Goal: Task Accomplishment & Management: Complete application form

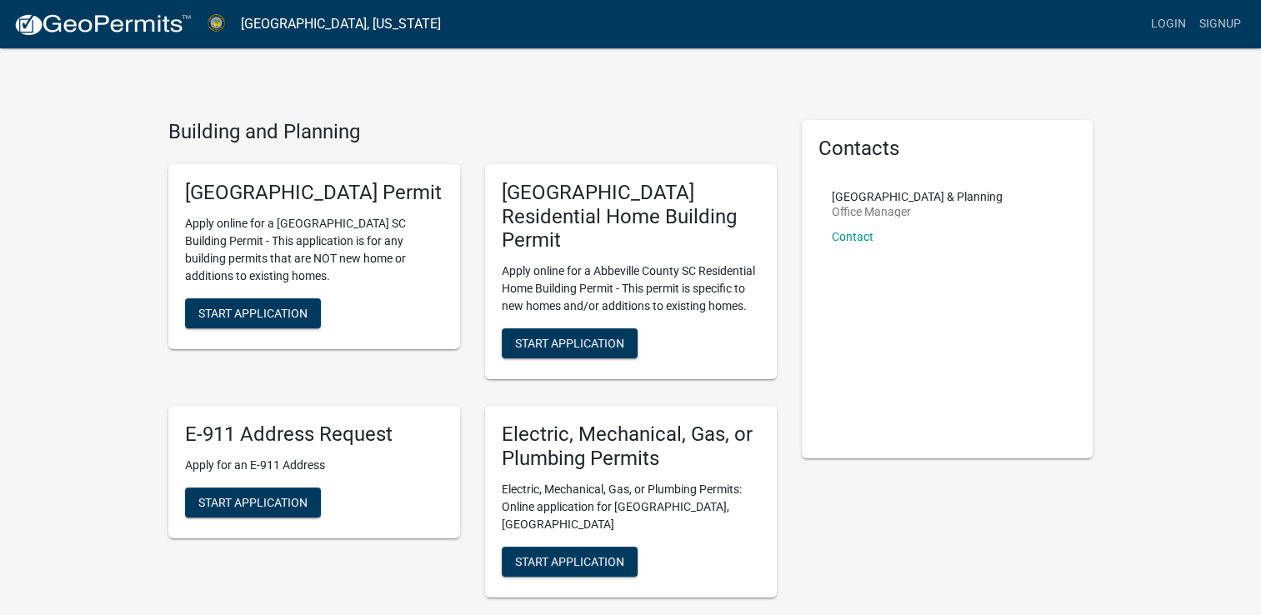
click at [294, 319] on div "[GEOGRAPHIC_DATA] Permit Apply online for a [GEOGRAPHIC_DATA] SC Building Permi…" at bounding box center [314, 256] width 292 height 185
click at [290, 319] on span "Start Application" at bounding box center [252, 312] width 109 height 13
click at [1213, 25] on link "Signup" at bounding box center [1220, 24] width 55 height 32
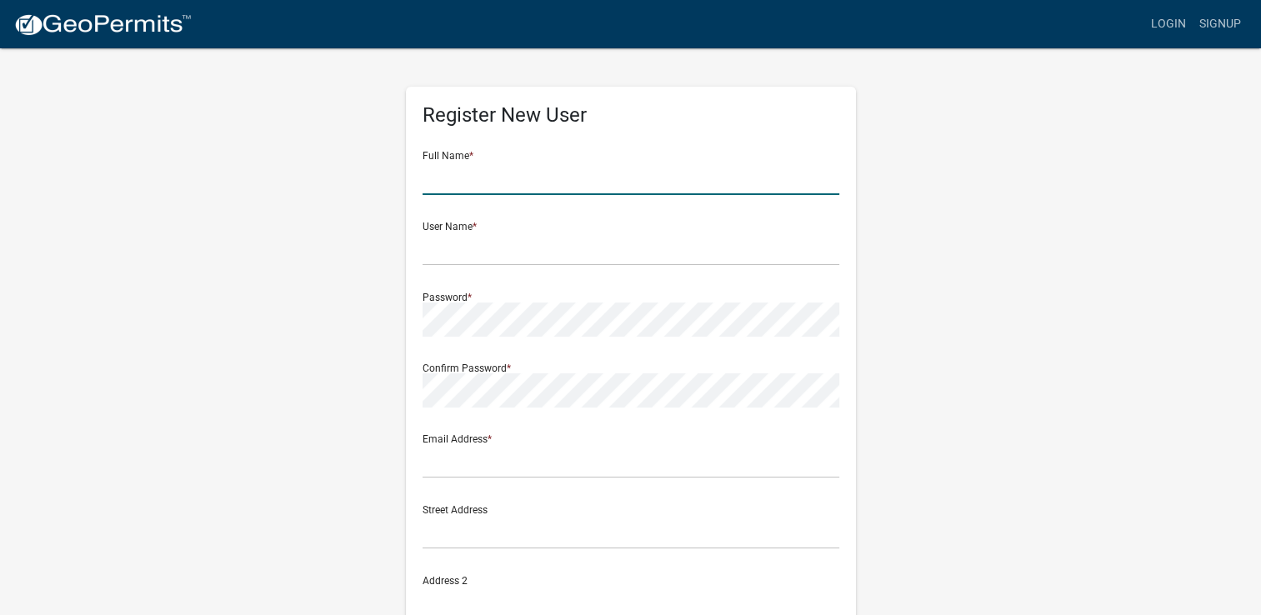
click at [708, 183] on input "text" at bounding box center [631, 178] width 417 height 34
type input "[PERSON_NAME]"
type input "[EMAIL_ADDRESS][DOMAIN_NAME]"
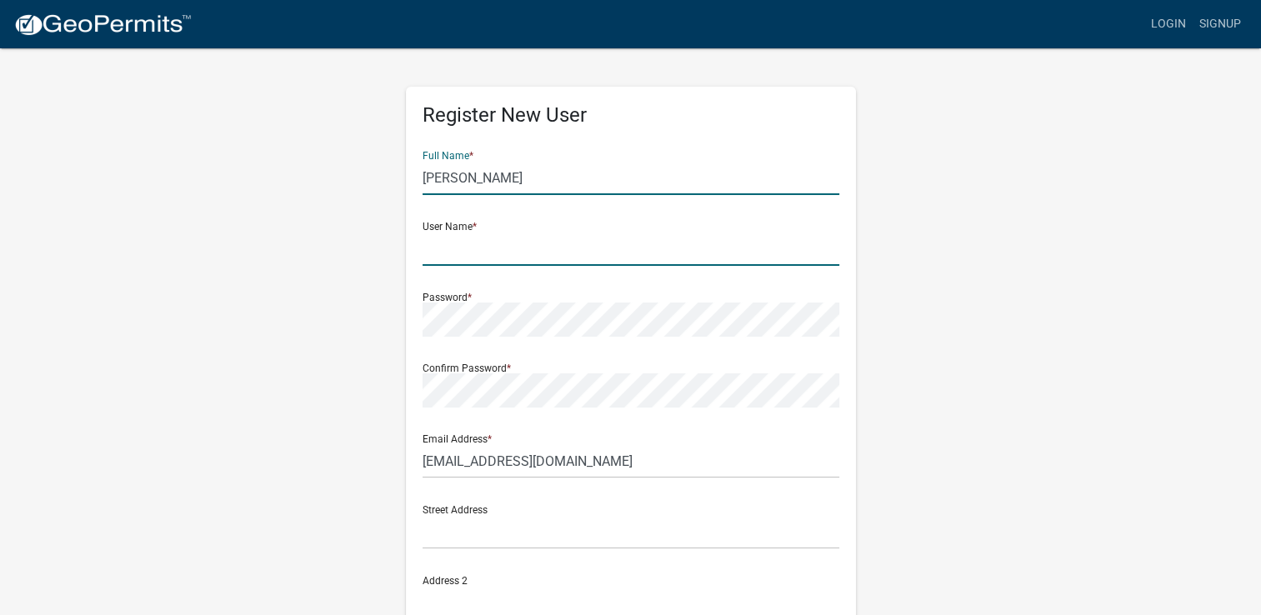
click at [601, 240] on input "text" at bounding box center [631, 249] width 417 height 34
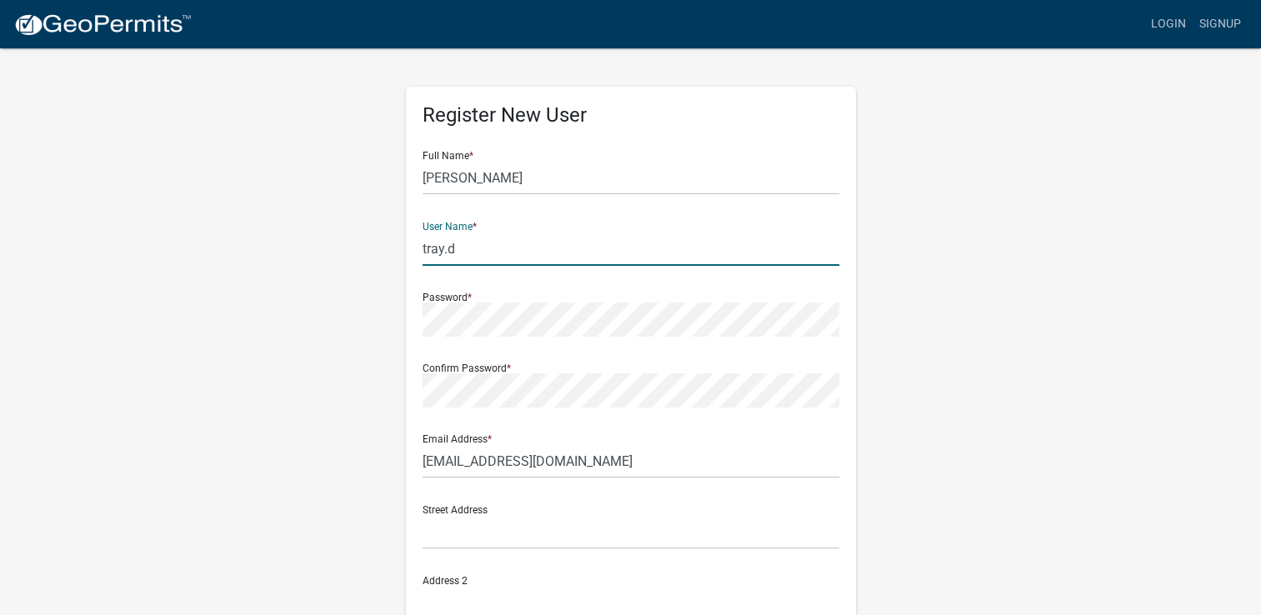
type input "tray.d"
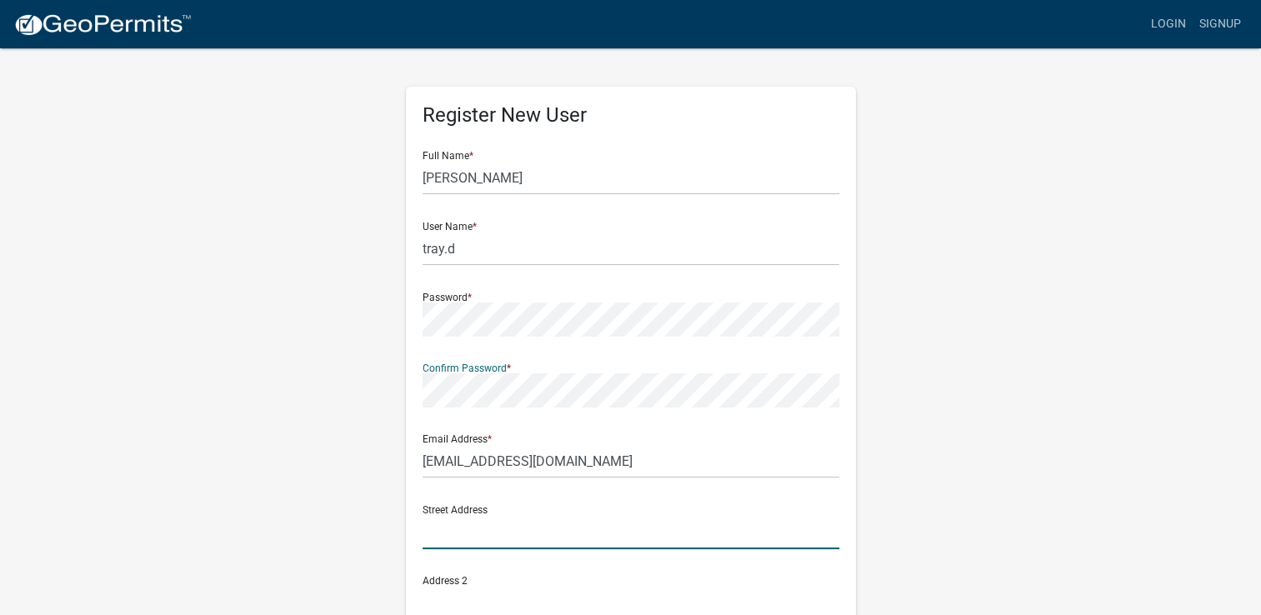
click at [515, 544] on input "text" at bounding box center [631, 532] width 417 height 34
type input "Greenwood"
type input "[STREET_ADDRESS]"
type input "Greenwood"
type input "[US_STATE]"
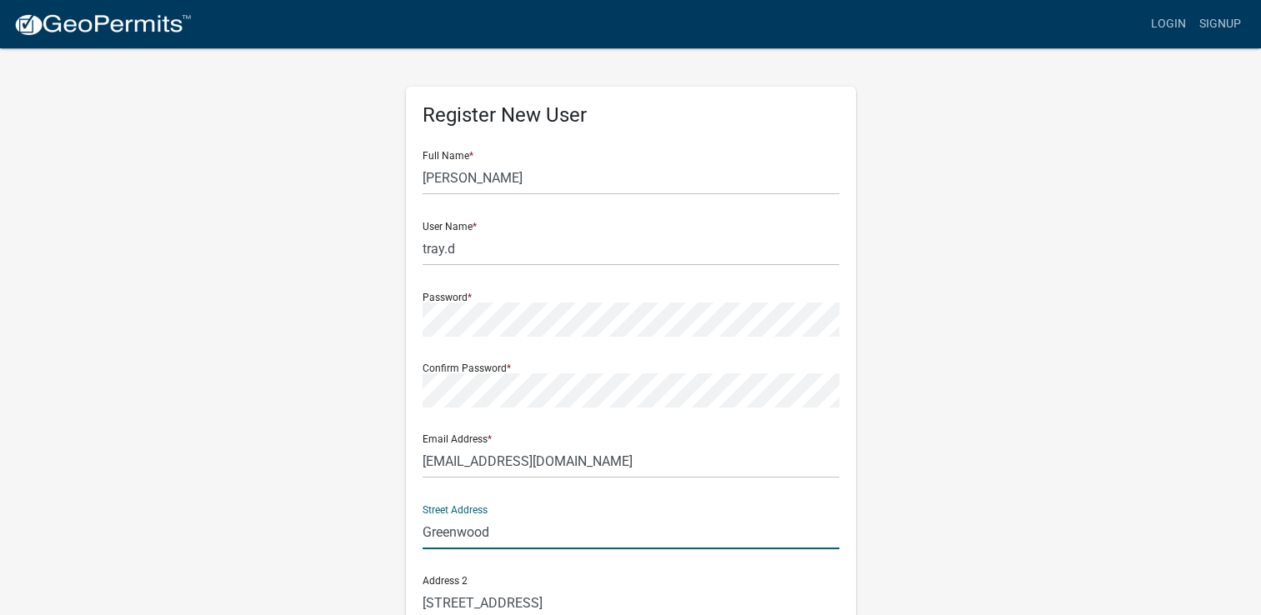
type input "29649"
type input "8649923485"
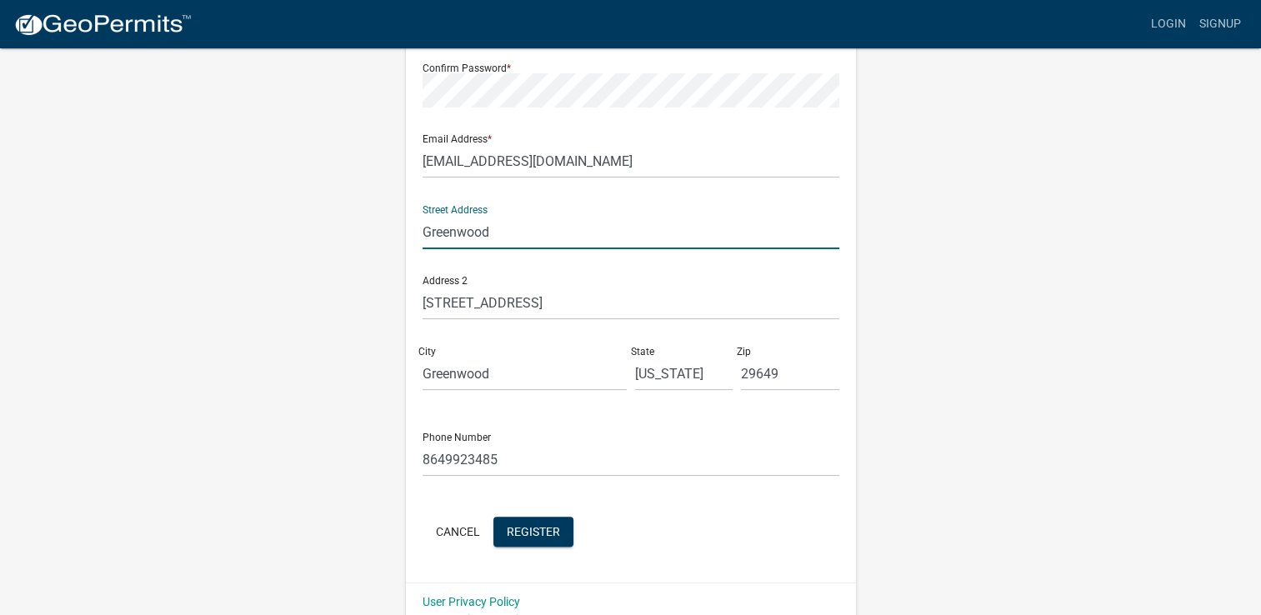
scroll to position [323, 0]
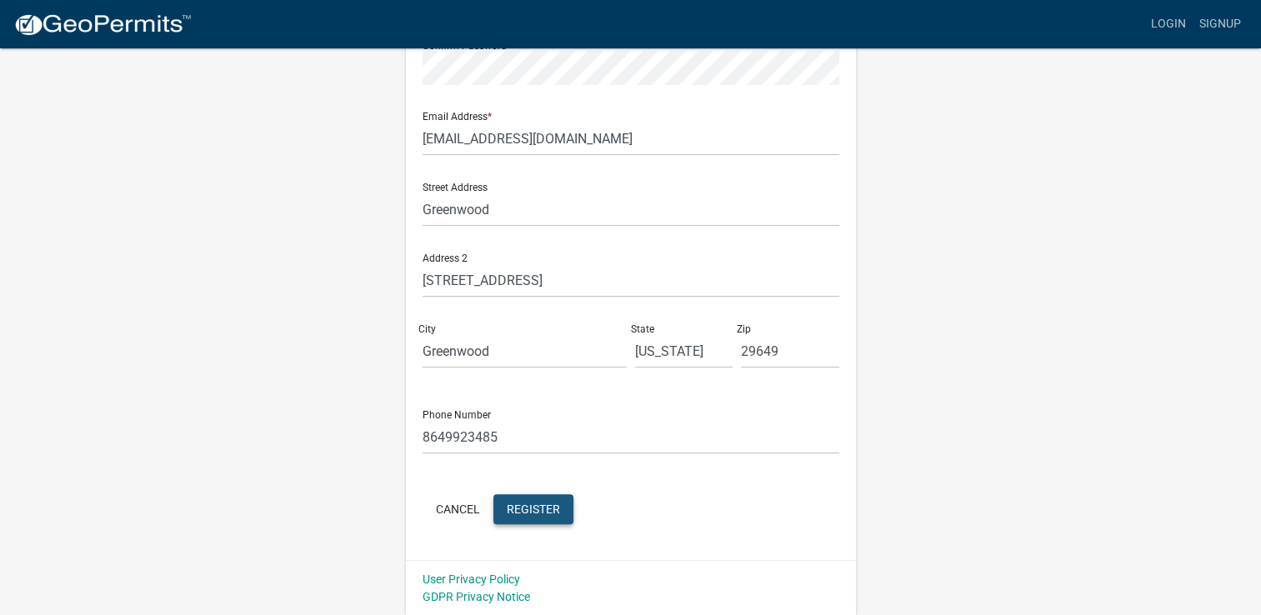
click at [540, 514] on span "Register" at bounding box center [533, 508] width 53 height 13
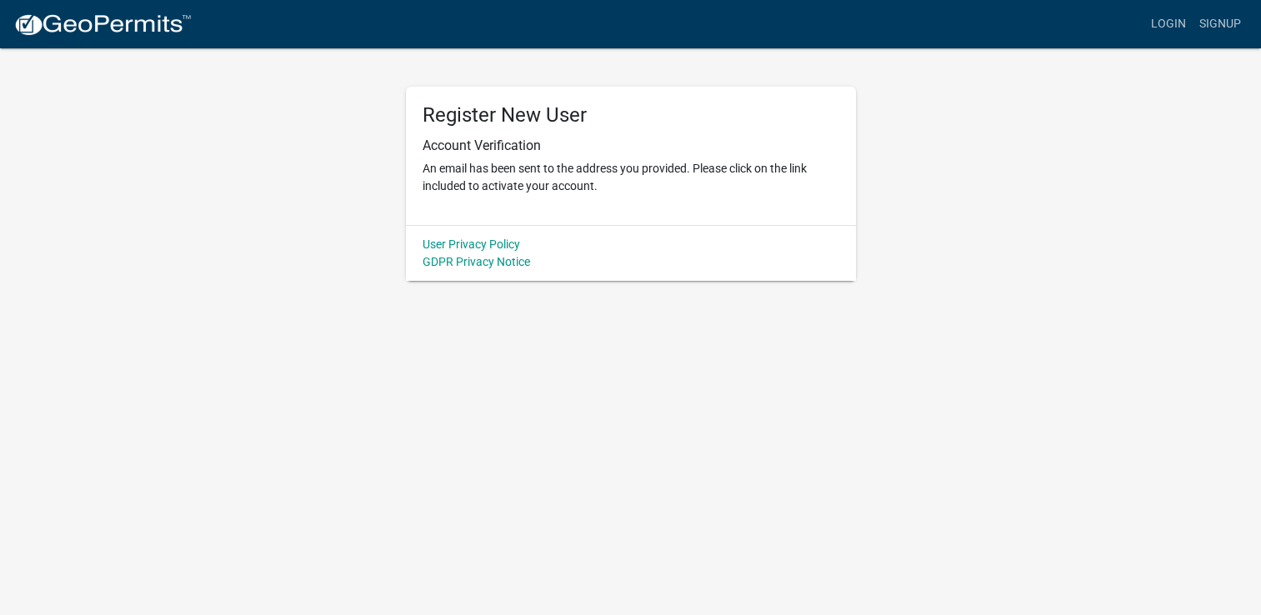
scroll to position [0, 0]
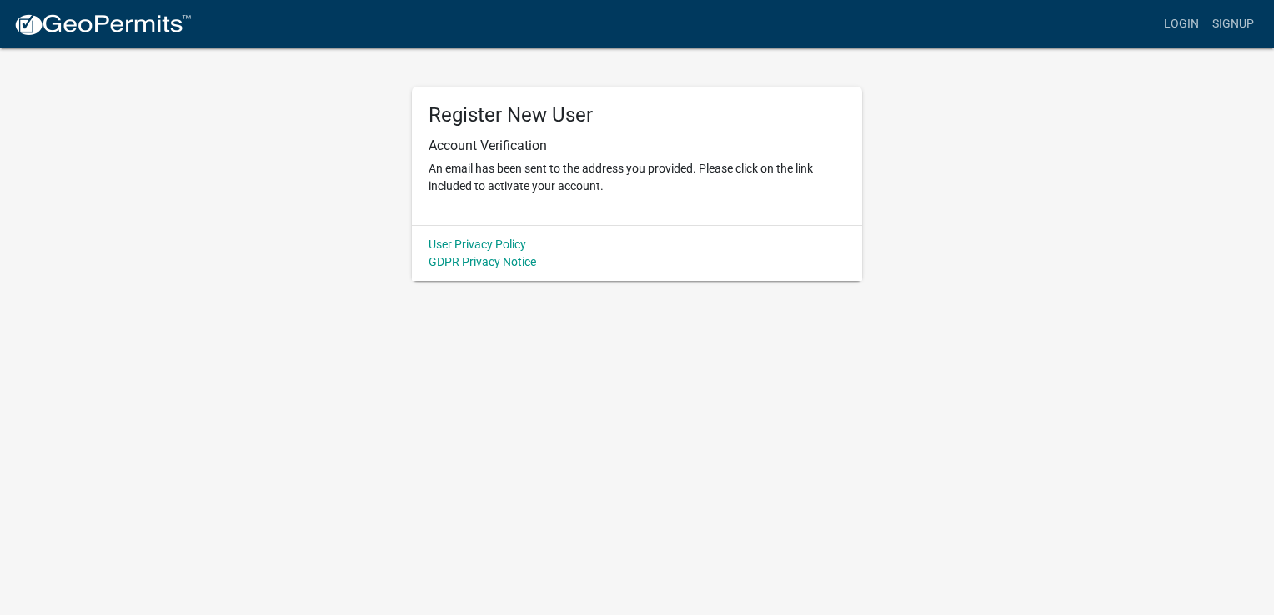
click at [884, 181] on div "Register New User Account Verification An email has been sent to the address yo…" at bounding box center [637, 164] width 950 height 234
click at [547, 195] on div "Register New User Account Verification An email has been sent to the address yo…" at bounding box center [637, 156] width 450 height 138
click at [1172, 24] on link "Login" at bounding box center [1181, 24] width 48 height 32
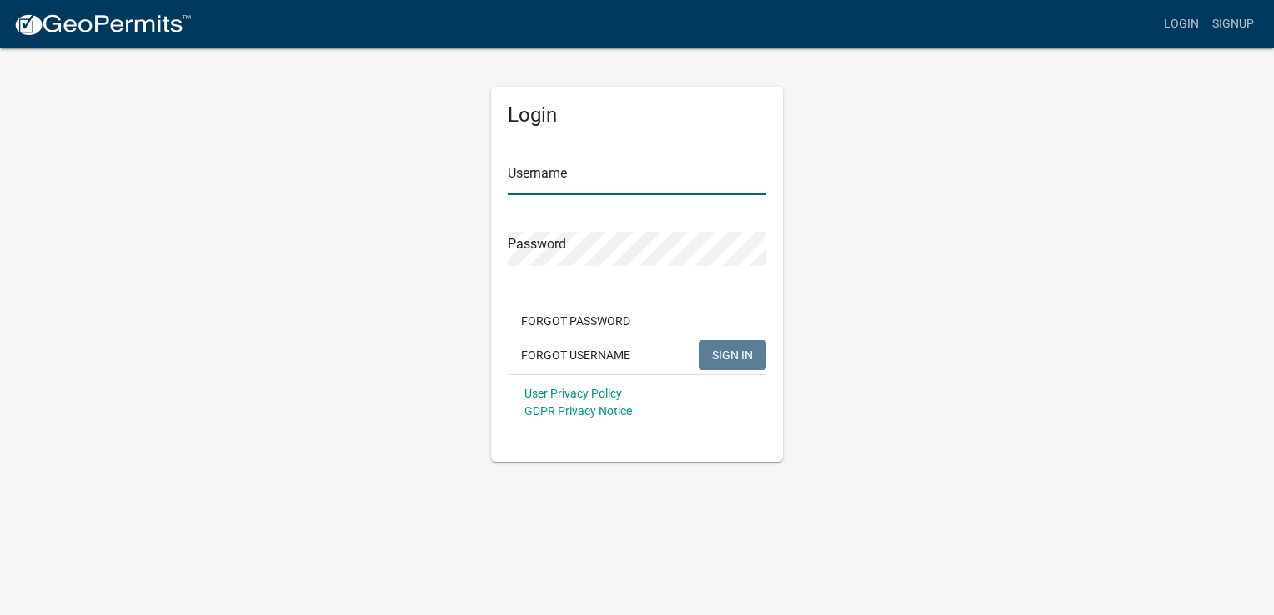
click at [659, 185] on input "Username" at bounding box center [637, 178] width 258 height 34
type input "tray.d"
click at [698, 340] on button "SIGN IN" at bounding box center [732, 355] width 68 height 30
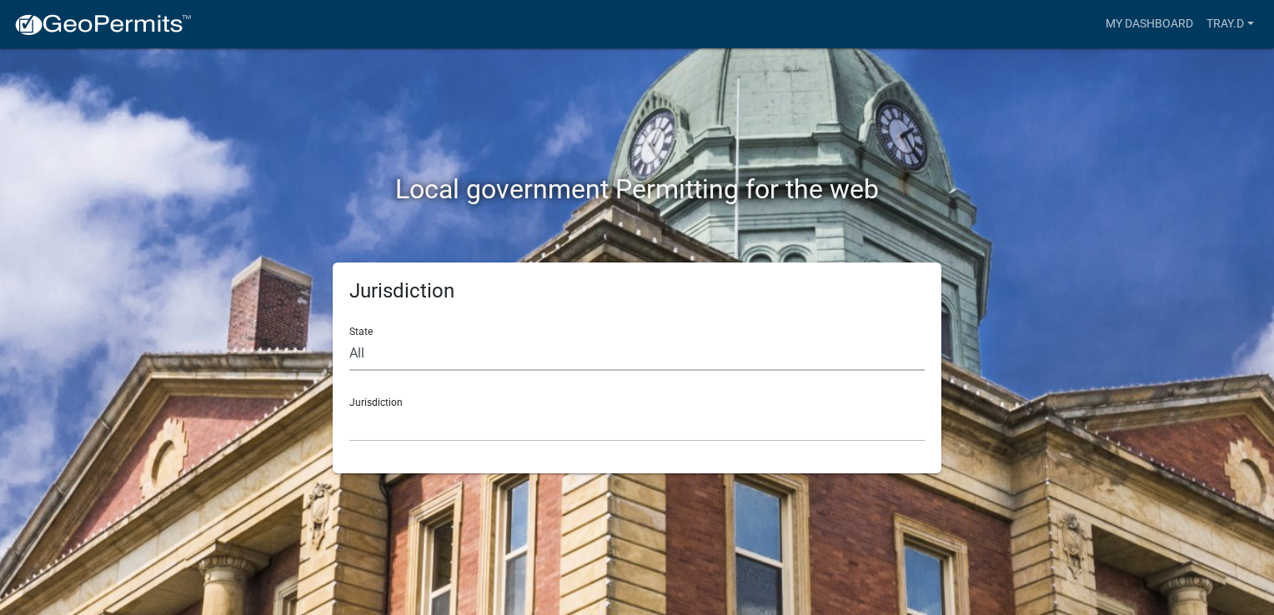
click at [568, 352] on select "All [US_STATE] [US_STATE] [US_STATE] [US_STATE] [US_STATE] [US_STATE] [US_STATE…" at bounding box center [636, 354] width 575 height 34
select select "[US_STATE]"
click at [349, 337] on select "All [US_STATE] [US_STATE] [US_STATE] [US_STATE] [US_STATE] [US_STATE] [US_STATE…" at bounding box center [636, 354] width 575 height 34
click at [477, 436] on select "[GEOGRAPHIC_DATA], [US_STATE] [GEOGRAPHIC_DATA], [US_STATE]" at bounding box center [636, 425] width 575 height 34
